Goal: Book appointment/travel/reservation

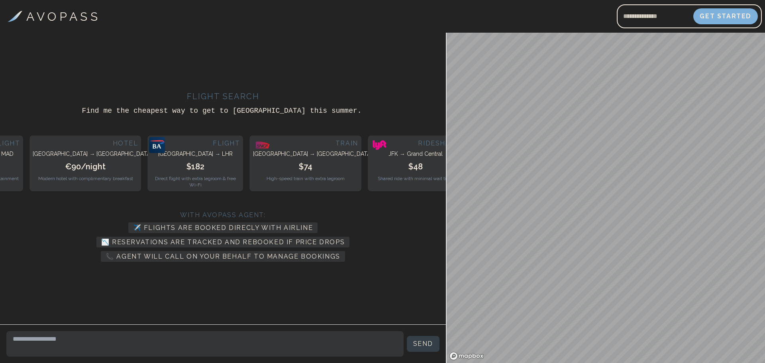
click at [427, 55] on main "Flight Search Find me the cheapest way to get to [GEOGRAPHIC_DATA] this summer.…" at bounding box center [382, 198] width 765 height 330
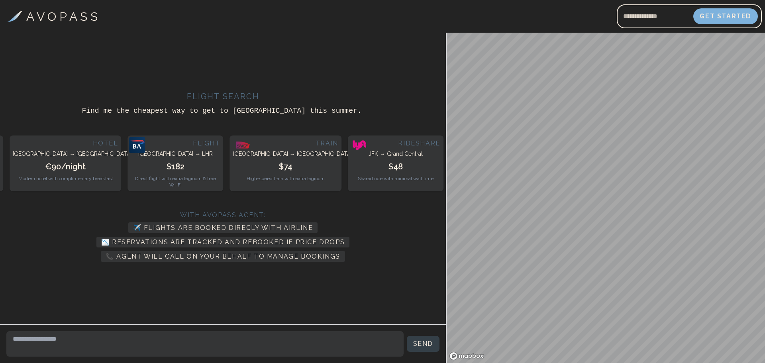
drag, startPoint x: 235, startPoint y: 223, endPoint x: 236, endPoint y: 204, distance: 19.6
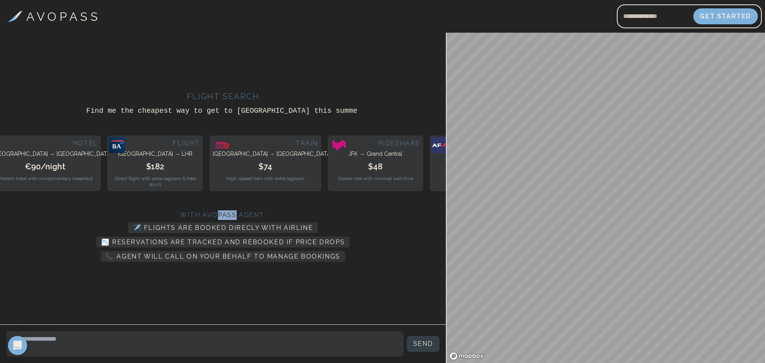
drag, startPoint x: 242, startPoint y: 218, endPoint x: 214, endPoint y: 218, distance: 27.1
click at [218, 218] on span "With Avopass Agent:" at bounding box center [222, 215] width 85 height 8
click at [214, 218] on span "With Avopass Agent:" at bounding box center [222, 215] width 85 height 8
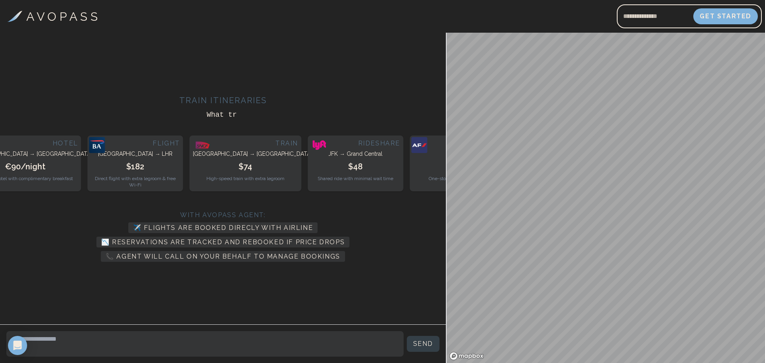
drag, startPoint x: 222, startPoint y: 221, endPoint x: 240, endPoint y: 231, distance: 20.7
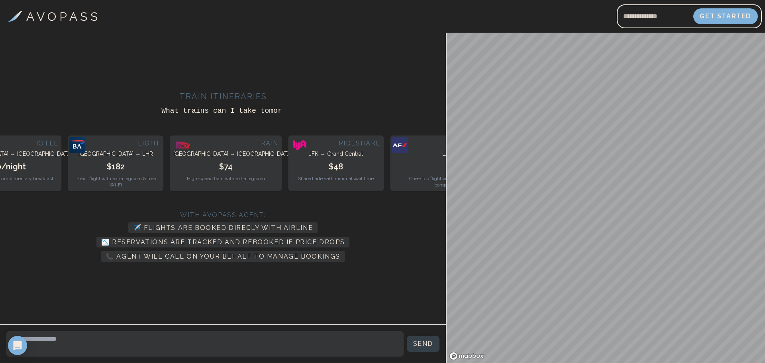
drag, startPoint x: 246, startPoint y: 229, endPoint x: 236, endPoint y: 229, distance: 10.4
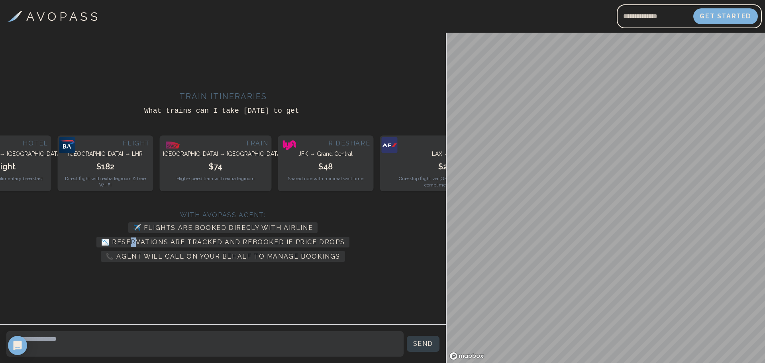
drag, startPoint x: 236, startPoint y: 229, endPoint x: 226, endPoint y: 227, distance: 10.1
click at [226, 227] on div "With Avopass Agent: ✈️ Flights are booked direcly with airline 📉 Reservations a…" at bounding box center [222, 232] width 433 height 69
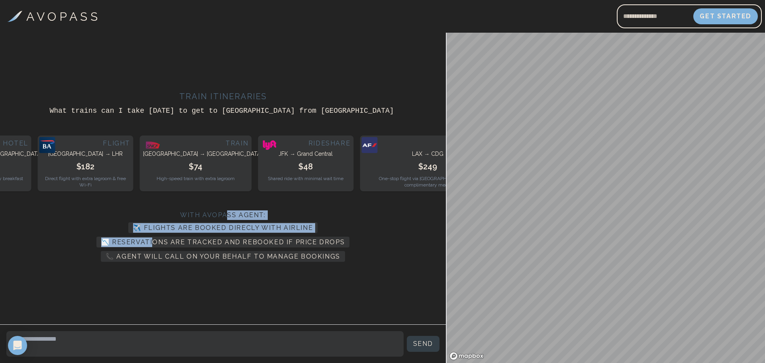
drag, startPoint x: 226, startPoint y: 220, endPoint x: 263, endPoint y: 238, distance: 41.0
click at [262, 238] on div "With Avopass Agent: ✈️ Flights are booked direcly with airline 📉 Reservations a…" at bounding box center [222, 232] width 433 height 69
click at [263, 238] on span "📉 Reservations are tracked and rebooked if price drops" at bounding box center [222, 242] width 253 height 11
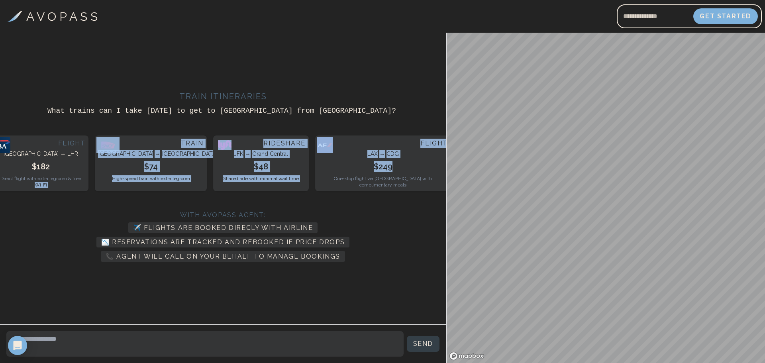
drag, startPoint x: 394, startPoint y: 176, endPoint x: 258, endPoint y: 201, distance: 138.2
click at [258, 198] on div "Flight [GEOGRAPHIC_DATA] → LHR $182 Direct flight with extra legroom & free Wi-…" at bounding box center [223, 163] width 1803 height 69
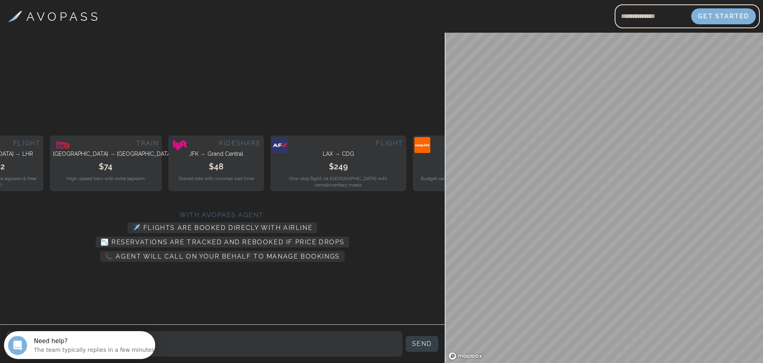
click at [416, 172] on div "$19" at bounding box center [460, 166] width 89 height 11
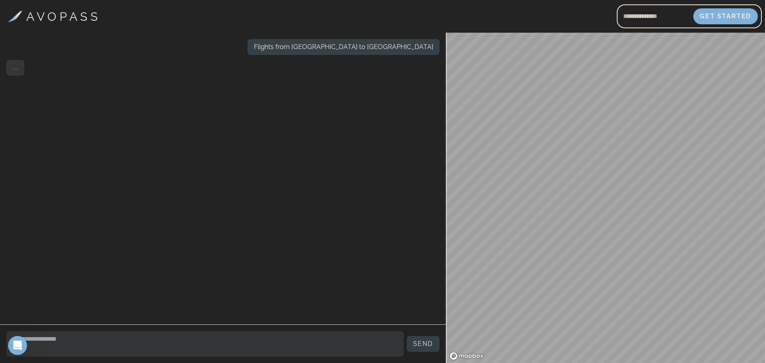
drag, startPoint x: 229, startPoint y: 147, endPoint x: 224, endPoint y: 146, distance: 4.8
drag, startPoint x: 224, startPoint y: 146, endPoint x: 214, endPoint y: 142, distance: 10.2
click at [214, 142] on div "Flights from [GEOGRAPHIC_DATA] to [GEOGRAPHIC_DATA] . ..." at bounding box center [223, 179] width 446 height 292
drag, startPoint x: 228, startPoint y: 182, endPoint x: 230, endPoint y: 195, distance: 13.3
